Goal: Task Accomplishment & Management: Use online tool/utility

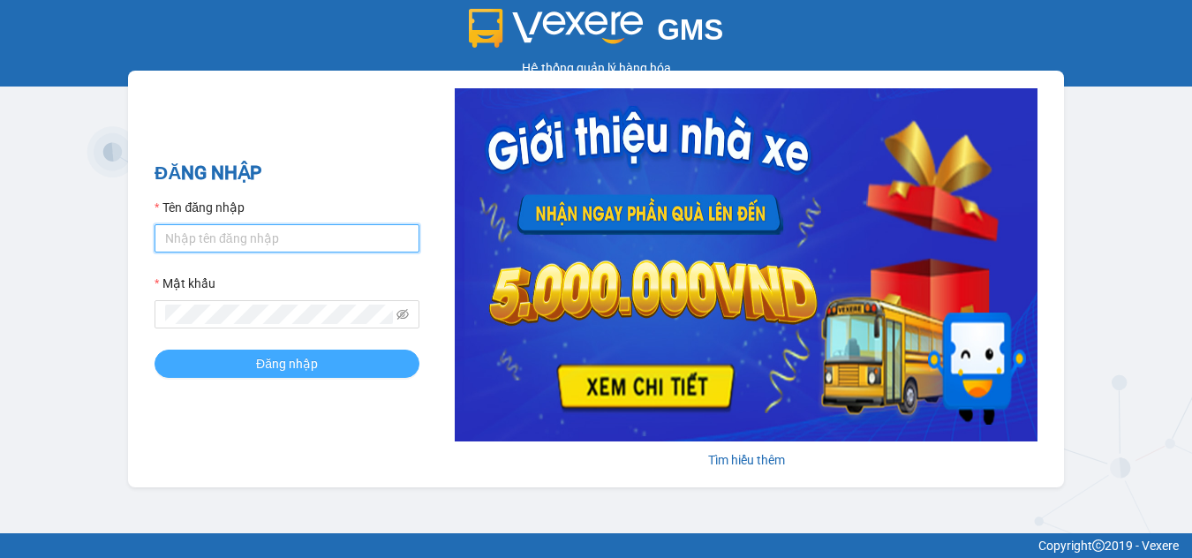
type input "dienkhanh.phucanex"
click at [319, 363] on button "Đăng nhập" at bounding box center [286, 364] width 265 height 28
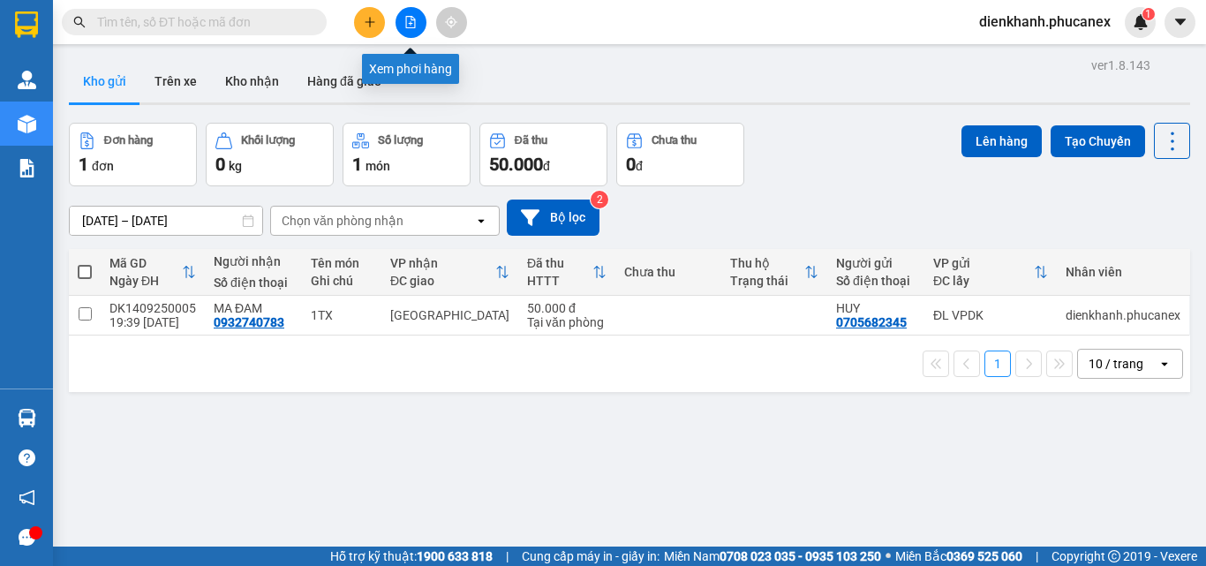
click at [411, 21] on icon "file-add" at bounding box center [410, 22] width 12 height 12
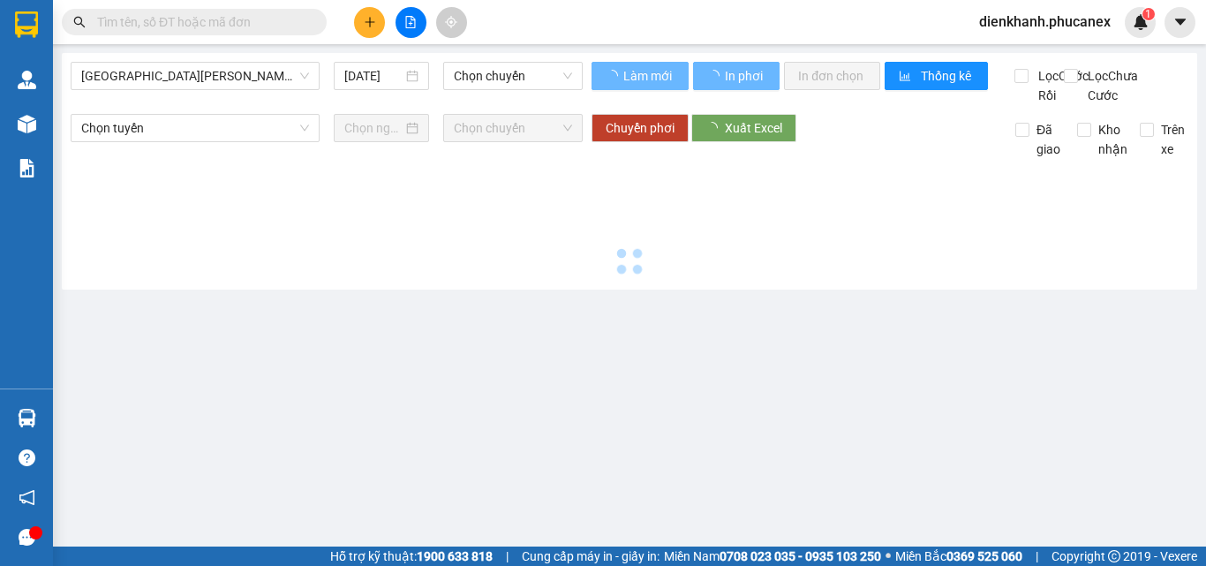
type input "[DATE]"
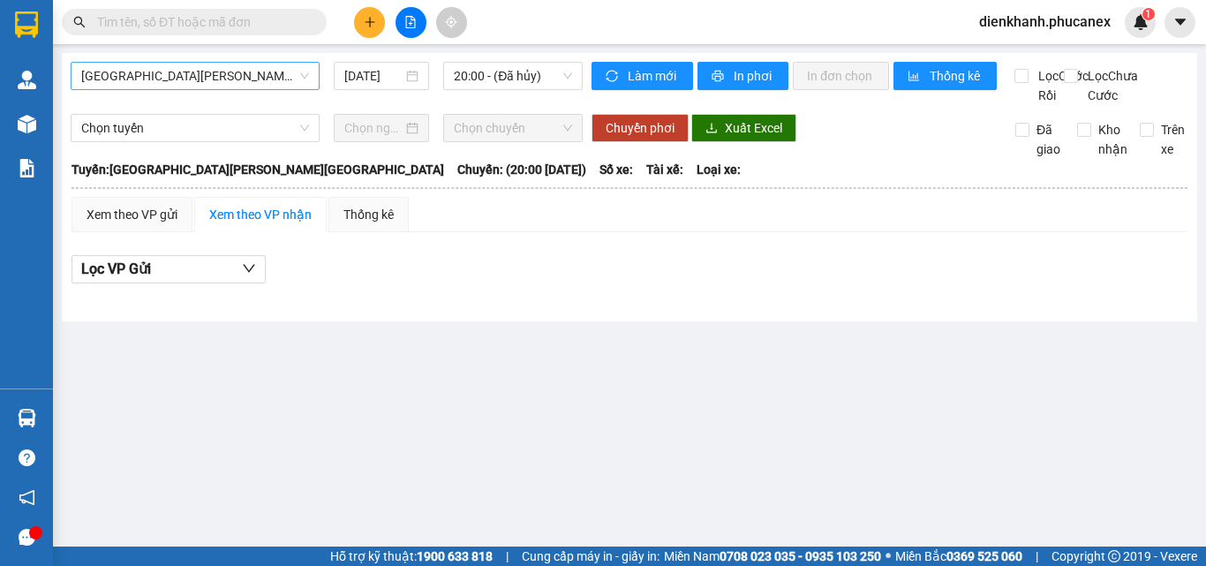
click at [229, 73] on span "[GEOGRAPHIC_DATA][PERSON_NAME][GEOGRAPHIC_DATA]" at bounding box center [195, 76] width 228 height 26
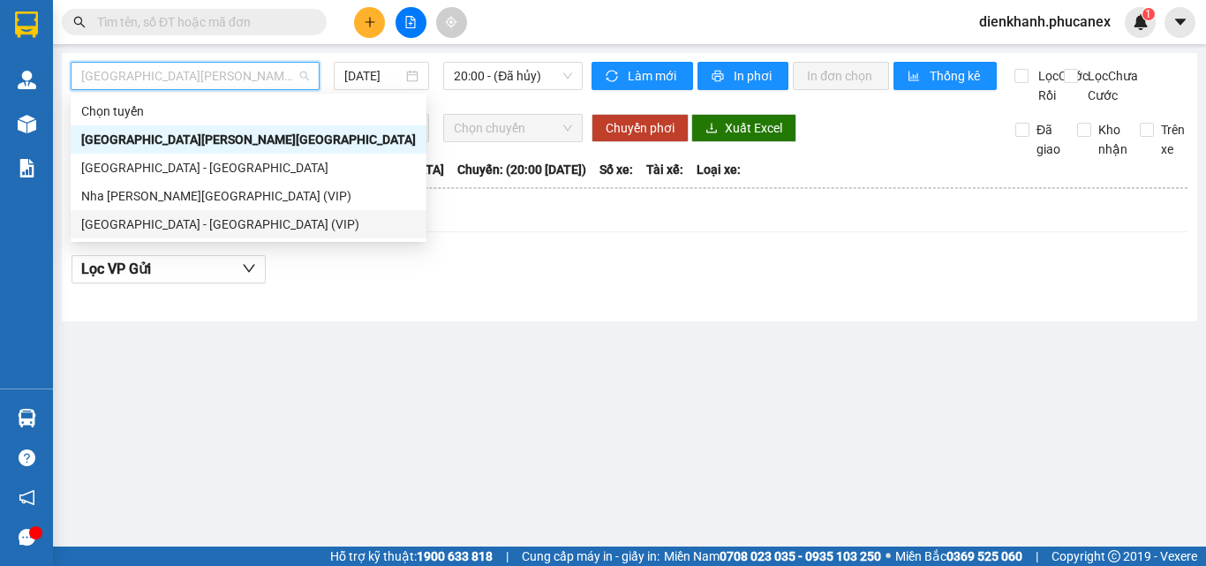
drag, startPoint x: 168, startPoint y: 222, endPoint x: 352, endPoint y: 138, distance: 202.6
click at [177, 215] on div "[GEOGRAPHIC_DATA] - [GEOGRAPHIC_DATA] (VIP)" at bounding box center [248, 223] width 335 height 19
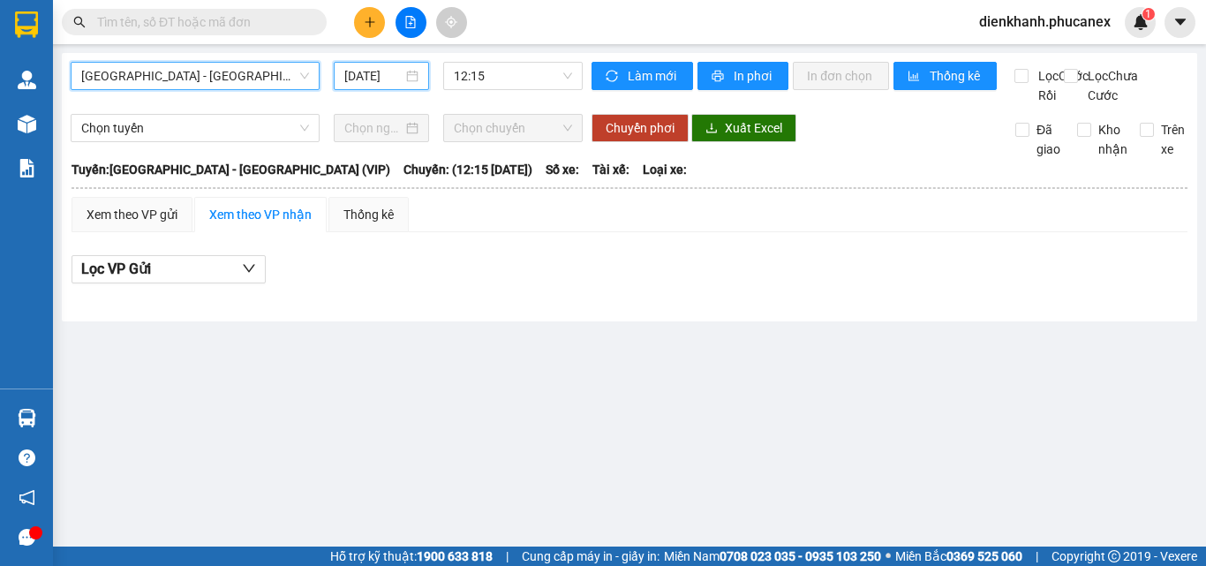
click at [373, 72] on input "[DATE]" at bounding box center [373, 75] width 58 height 19
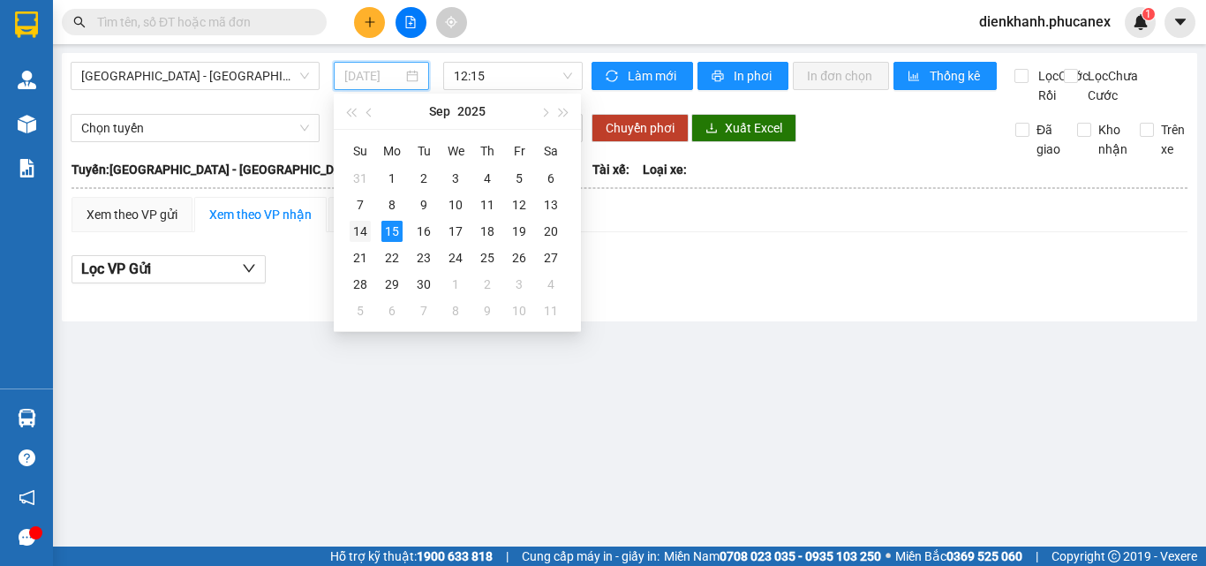
drag, startPoint x: 361, startPoint y: 233, endPoint x: 438, endPoint y: 143, distance: 118.3
click at [361, 231] on div "14" at bounding box center [360, 231] width 21 height 21
type input "[DATE]"
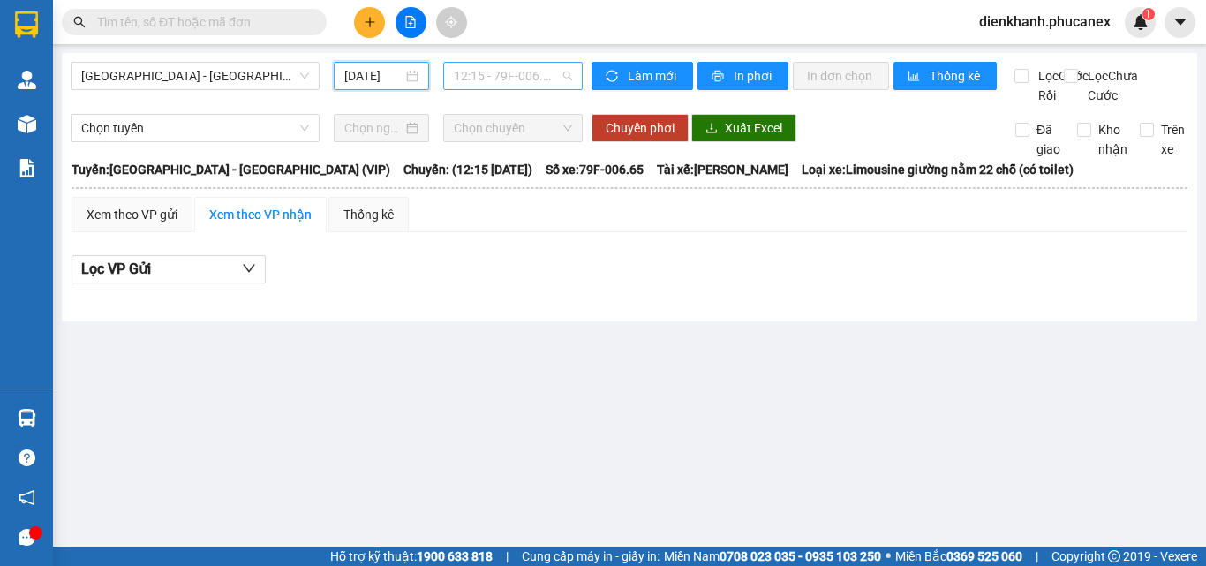
click at [472, 79] on span "12:15 - 79F-006.65" at bounding box center [513, 76] width 118 height 26
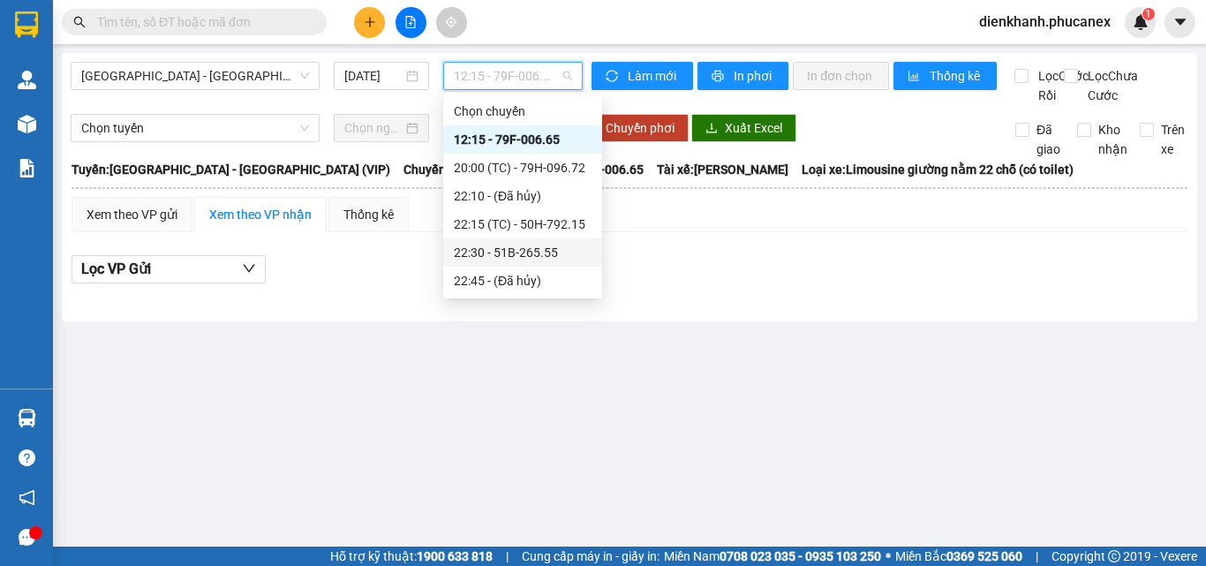
click at [509, 252] on div "22:30 - 51B-265.55" at bounding box center [523, 252] width 138 height 19
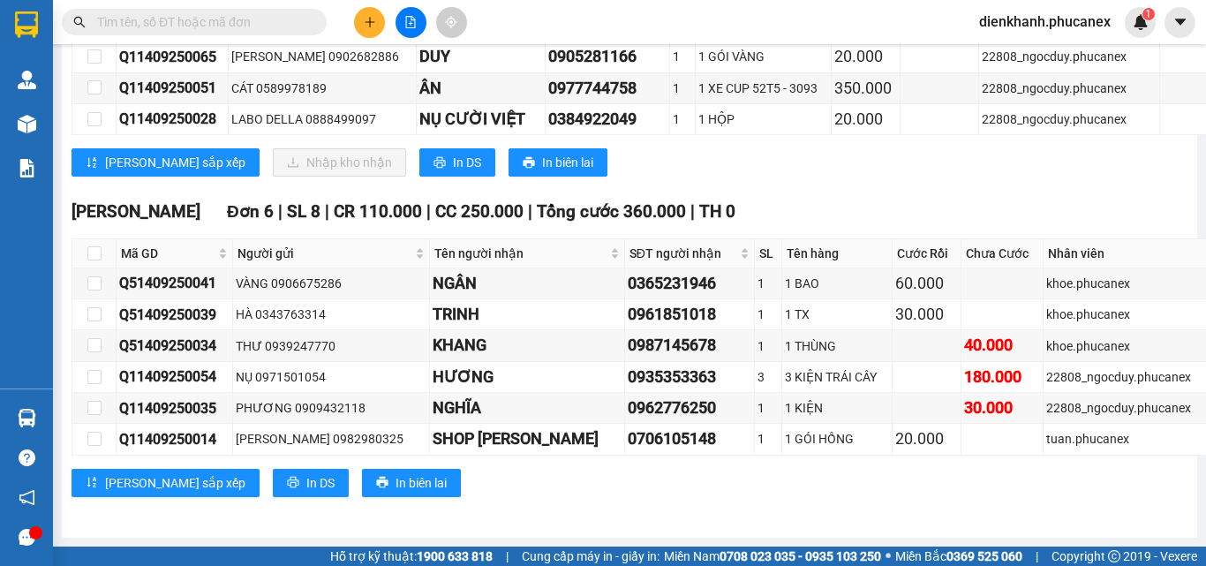
scroll to position [5561, 0]
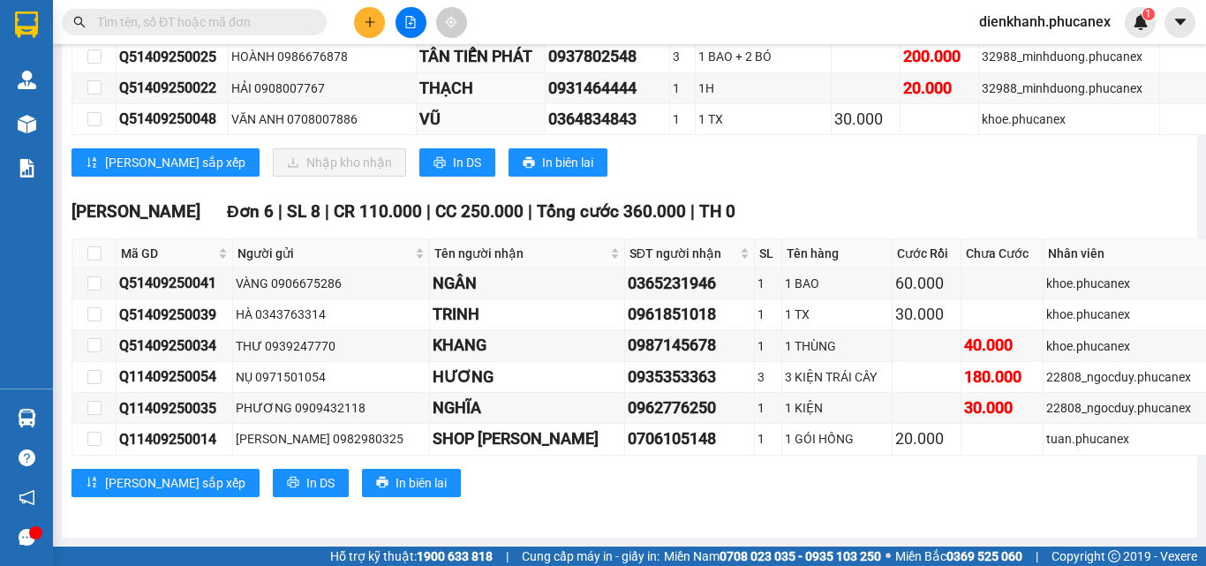
checkbox input "true"
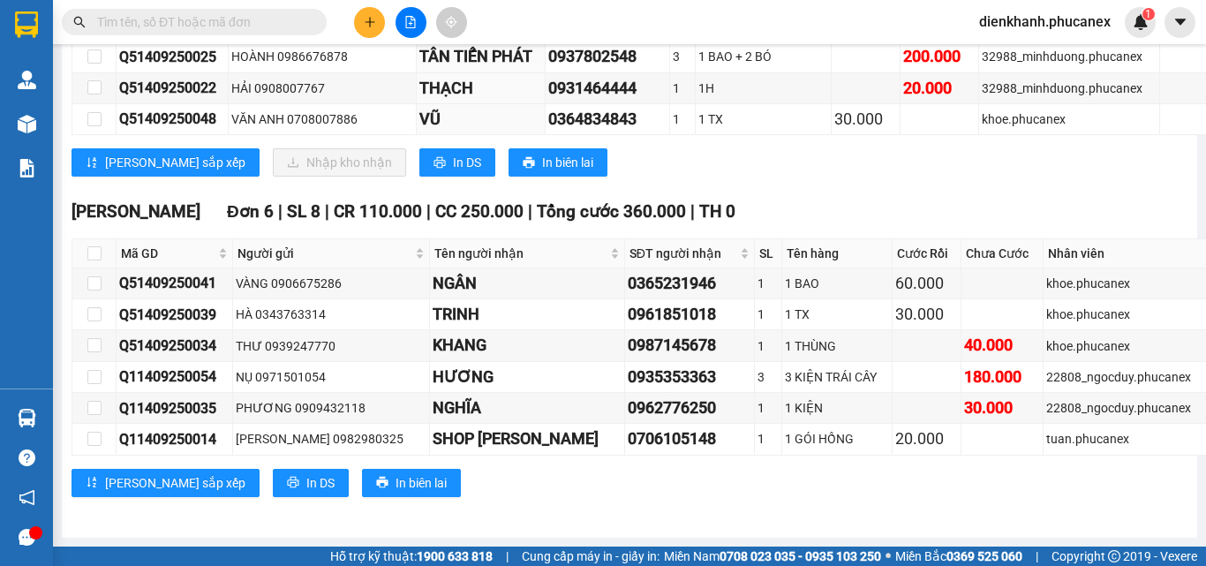
checkbox input "true"
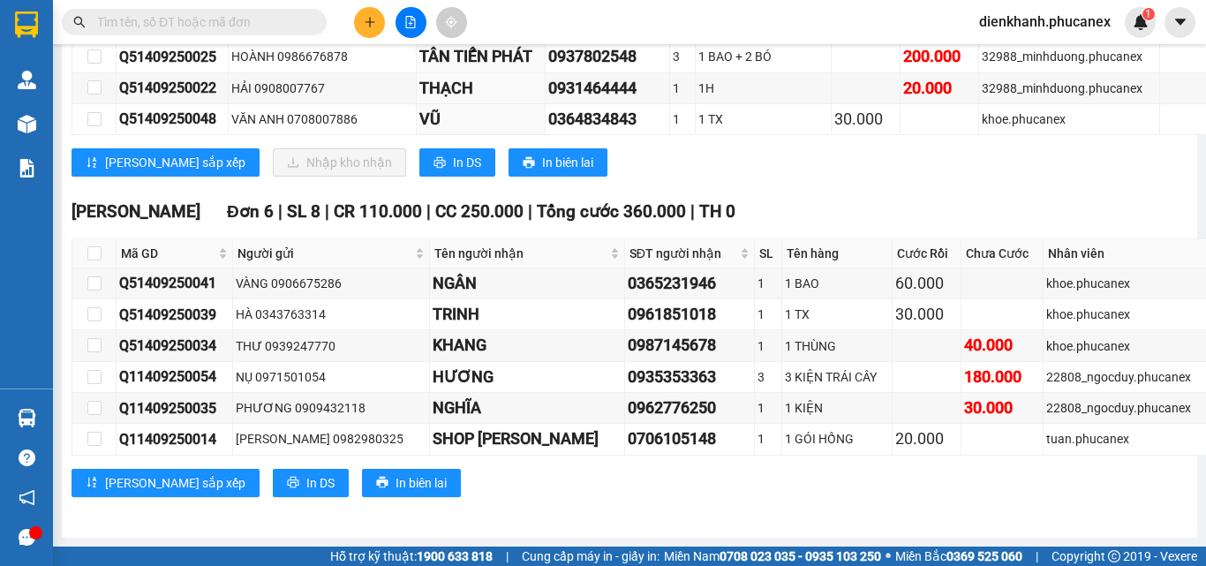
checkbox input "true"
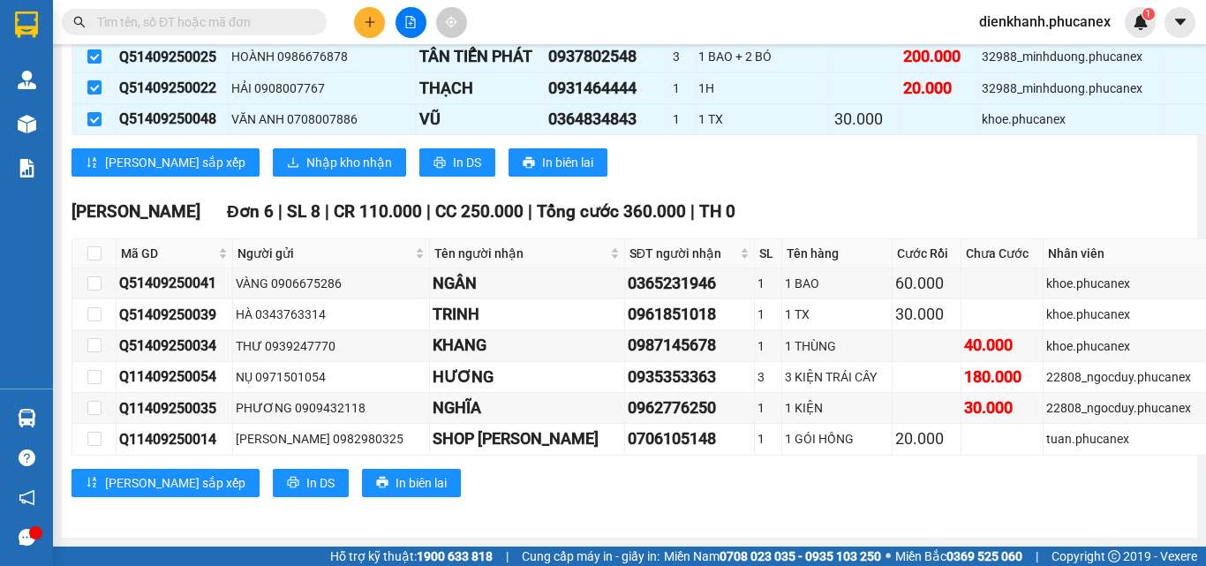
scroll to position [5825, 0]
click at [453, 172] on span "In DS" at bounding box center [467, 162] width 28 height 19
